Goal: Information Seeking & Learning: Learn about a topic

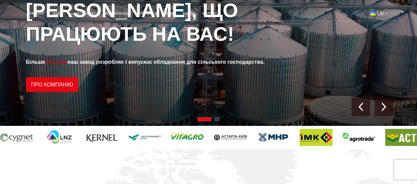
scroll to position [99, 0]
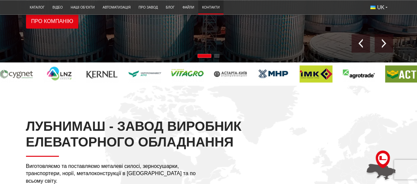
click at [207, 5] on link "Контакти" at bounding box center [210, 7] width 25 height 11
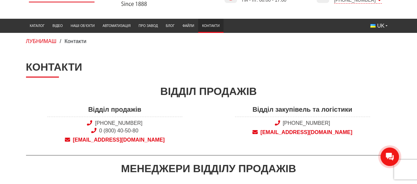
scroll to position [33, 0]
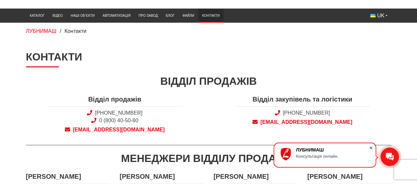
click at [371, 148] on span at bounding box center [371, 148] width 7 height 7
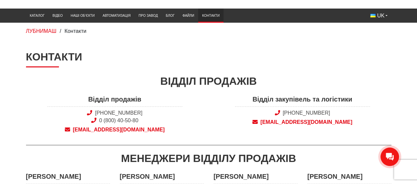
click at [379, 119] on div "Відділ закупівель та логістики [PHONE_NUMBER] [EMAIL_ADDRESS][DOMAIN_NAME]" at bounding box center [303, 116] width 188 height 42
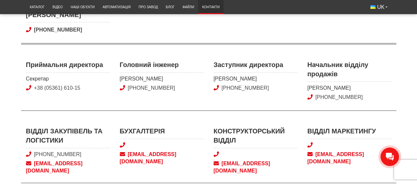
scroll to position [230, 0]
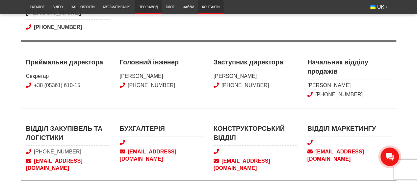
click at [147, 6] on link "Про завод" at bounding box center [148, 7] width 27 height 11
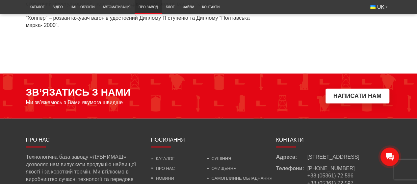
scroll to position [2007, 0]
